Goal: Find specific page/section: Find specific page/section

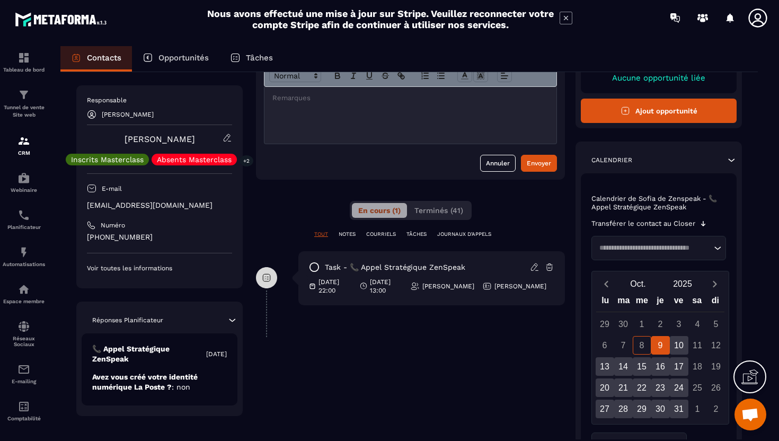
scroll to position [37, 0]
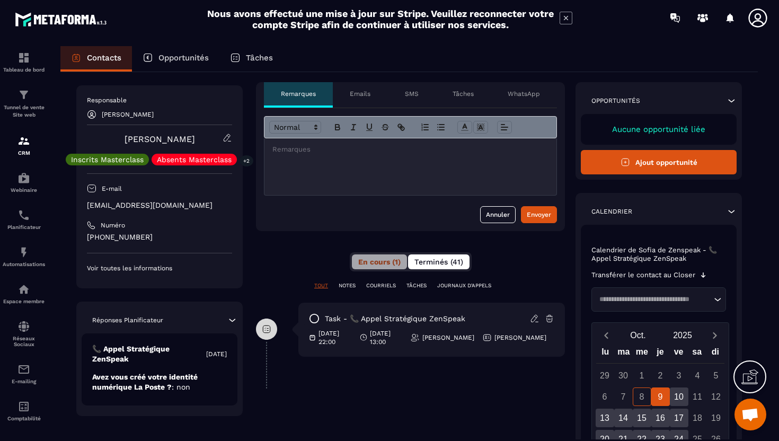
click at [446, 261] on span "Terminés (41)" at bounding box center [438, 262] width 49 height 8
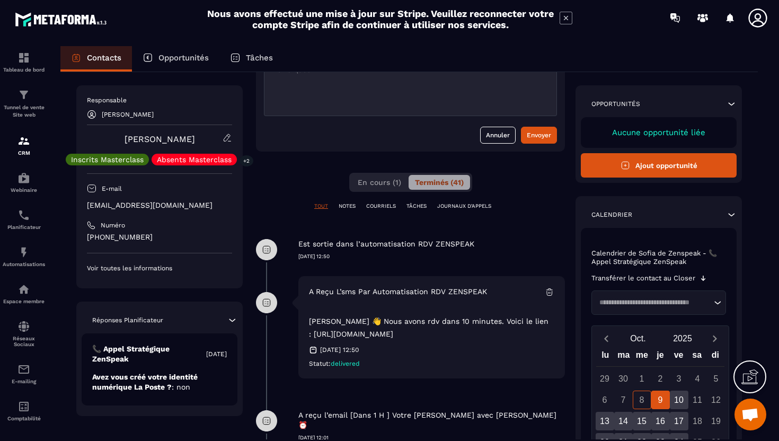
scroll to position [118, 0]
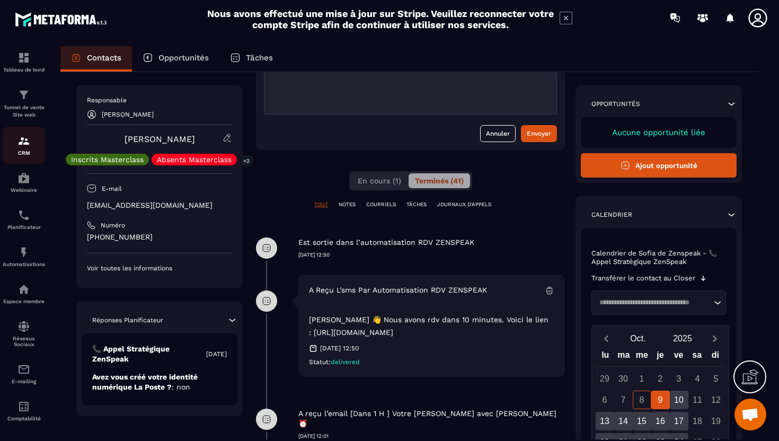
click at [21, 152] on p "CRM" at bounding box center [24, 153] width 42 height 6
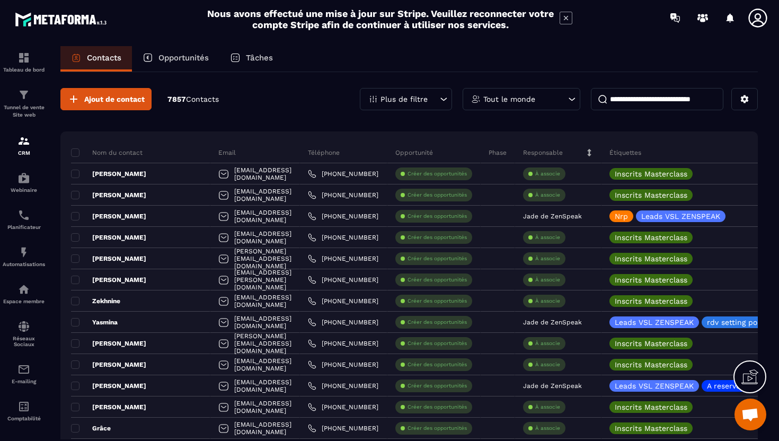
click at [649, 95] on input at bounding box center [657, 99] width 132 height 22
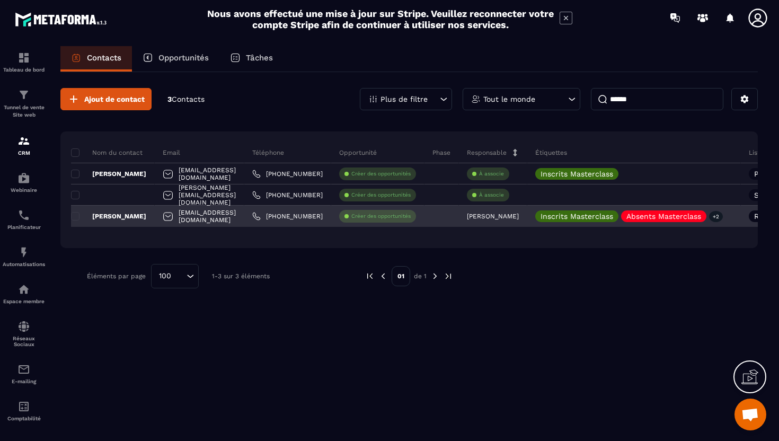
type input "******"
click at [244, 214] on div "[EMAIL_ADDRESS][DOMAIN_NAME]" at bounding box center [200, 216] width 90 height 21
click at [225, 214] on div "[EMAIL_ADDRESS][DOMAIN_NAME]" at bounding box center [200, 216] width 90 height 21
click at [127, 215] on p "[PERSON_NAME]" at bounding box center [108, 216] width 75 height 8
